Goal: Task Accomplishment & Management: Complete application form

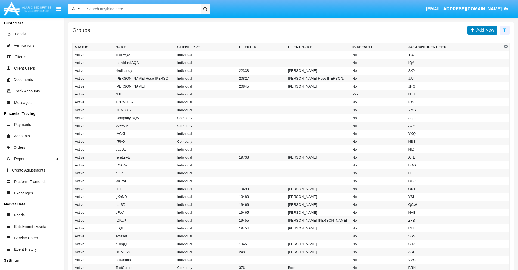
click at [484, 30] on span "Add New" at bounding box center [485, 30] width 20 height 5
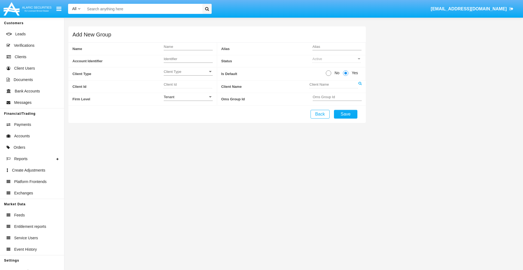
click at [336, 73] on span "No" at bounding box center [336, 73] width 10 height 6
click at [328, 76] on input "No" at bounding box center [328, 76] width 0 height 0
radio input "true"
type input "tNHGf"
type input "X"
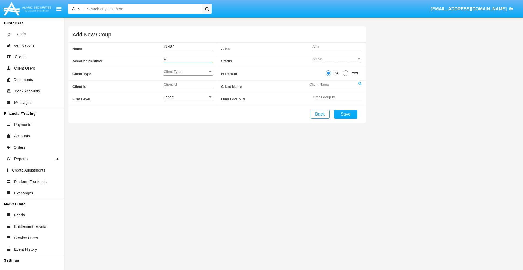
click at [188, 72] on span "Client Type" at bounding box center [186, 71] width 44 height 5
click at [188, 75] on span "Individual" at bounding box center [184, 74] width 40 height 11
click at [188, 97] on div "Tenant" at bounding box center [186, 97] width 44 height 5
click at [188, 100] on span "Tenant" at bounding box center [188, 100] width 49 height 11
type input "PIwyt"
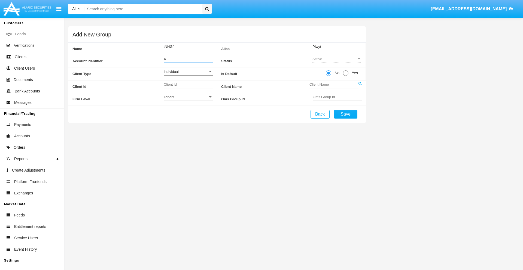
type input "X"
click at [345, 114] on button "Save" at bounding box center [345, 114] width 23 height 9
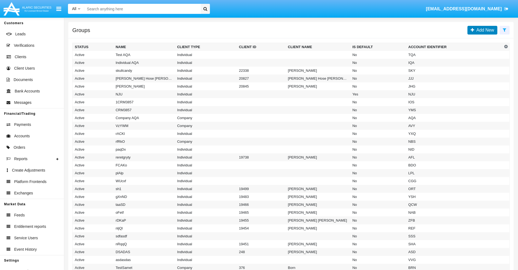
click at [484, 30] on span "Add New" at bounding box center [485, 30] width 20 height 5
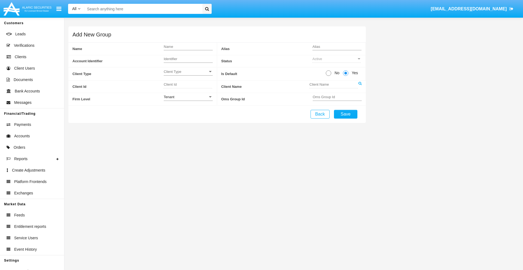
click at [336, 73] on span "No" at bounding box center [336, 73] width 10 height 6
click at [328, 76] on input "No" at bounding box center [328, 76] width 0 height 0
radio input "true"
click at [188, 72] on span "Client Type" at bounding box center [186, 71] width 44 height 5
click at [188, 85] on span "Company" at bounding box center [188, 85] width 49 height 11
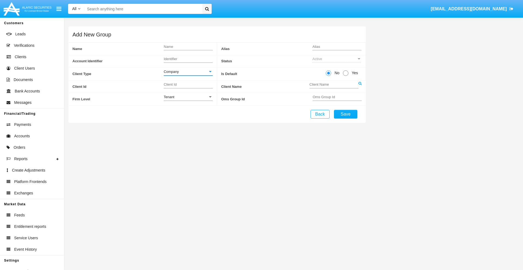
click at [360, 87] on link at bounding box center [359, 87] width 3 height 12
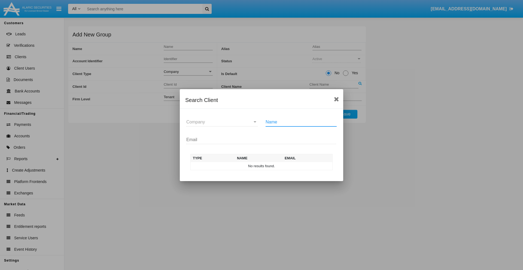
click at [301, 122] on input "Name" at bounding box center [300, 122] width 71 height 5
type input "FlashTurtles"
click at [266, 166] on td "FlashTurtles" at bounding box center [266, 166] width 57 height 8
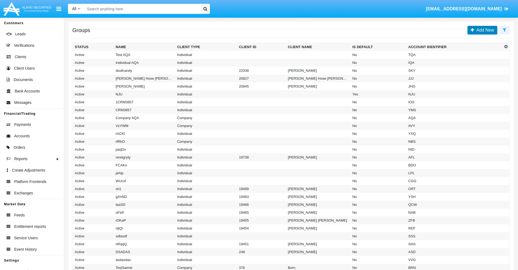
click at [484, 30] on span "Add New" at bounding box center [485, 30] width 20 height 5
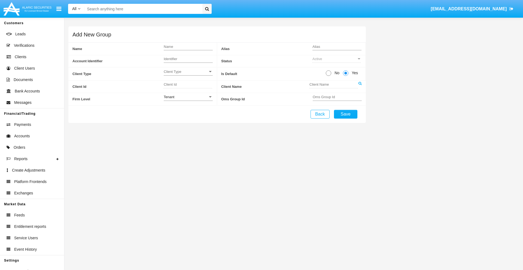
click at [336, 73] on span "No" at bounding box center [336, 73] width 10 height 6
click at [328, 76] on input "No" at bounding box center [328, 76] width 0 height 0
radio input "true"
click at [188, 72] on span "Client Type" at bounding box center [186, 71] width 44 height 5
click at [188, 75] on span "Individual" at bounding box center [184, 74] width 40 height 11
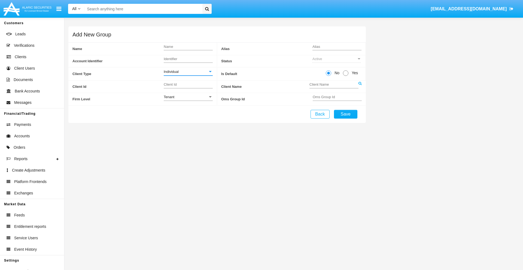
click at [360, 87] on link at bounding box center [359, 87] width 3 height 12
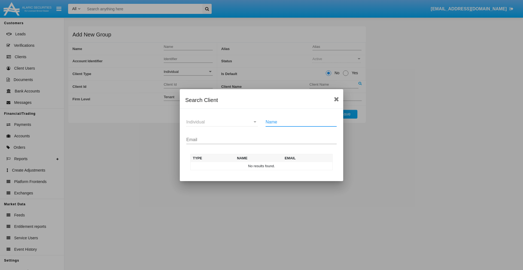
click at [261, 140] on input "Email" at bounding box center [261, 139] width 150 height 5
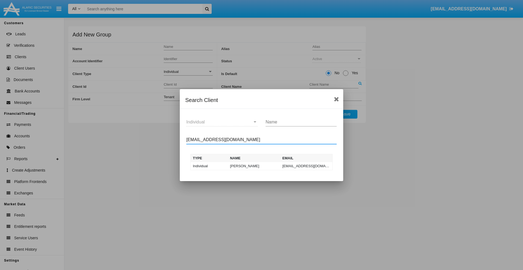
type input "test-user-snake@aqa.com"
click at [306, 166] on td "test-user-snake@aqa.com" at bounding box center [306, 166] width 52 height 8
